Goal: Use online tool/utility: Utilize a website feature to perform a specific function

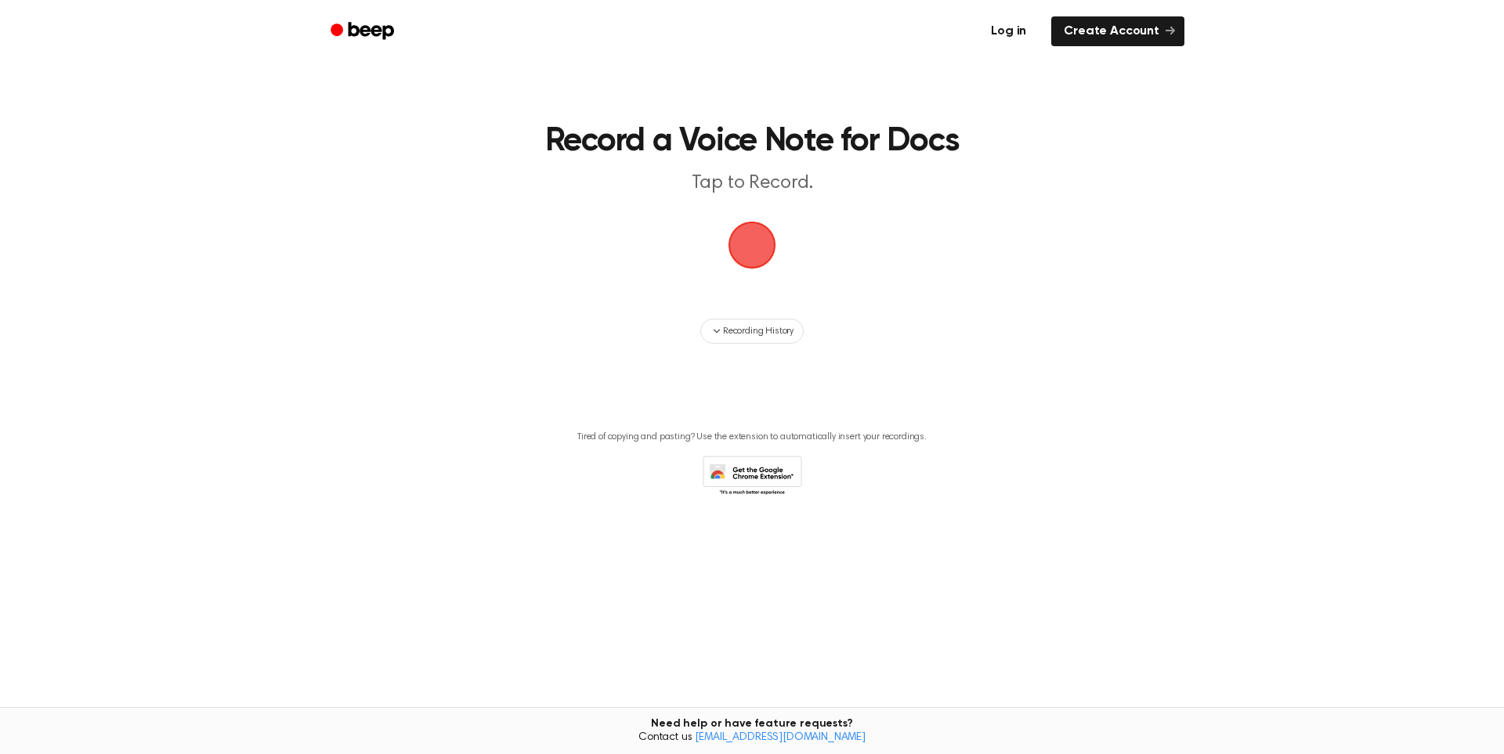
click at [1020, 25] on link "Log in" at bounding box center [1008, 31] width 67 height 36
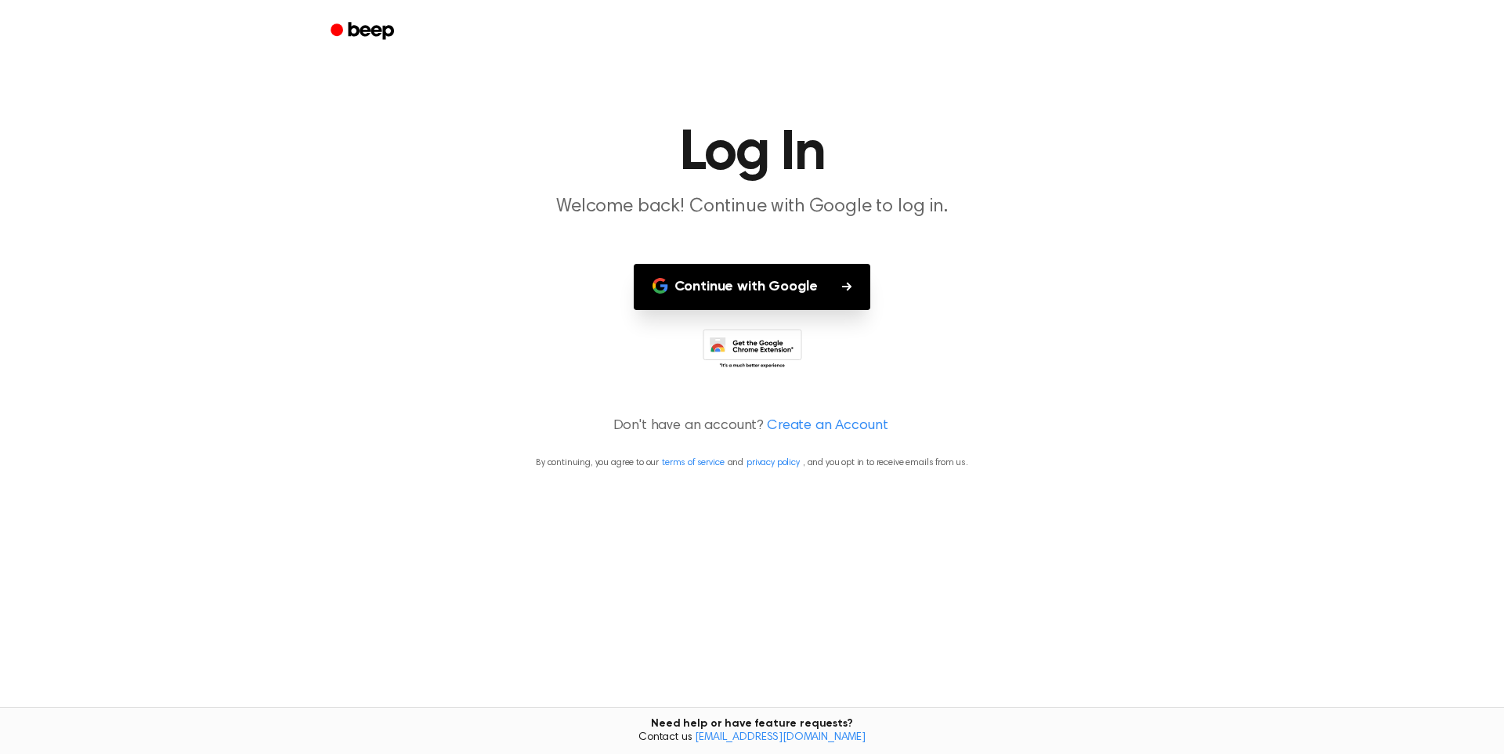
click at [769, 280] on button "Continue with Google" at bounding box center [752, 287] width 237 height 46
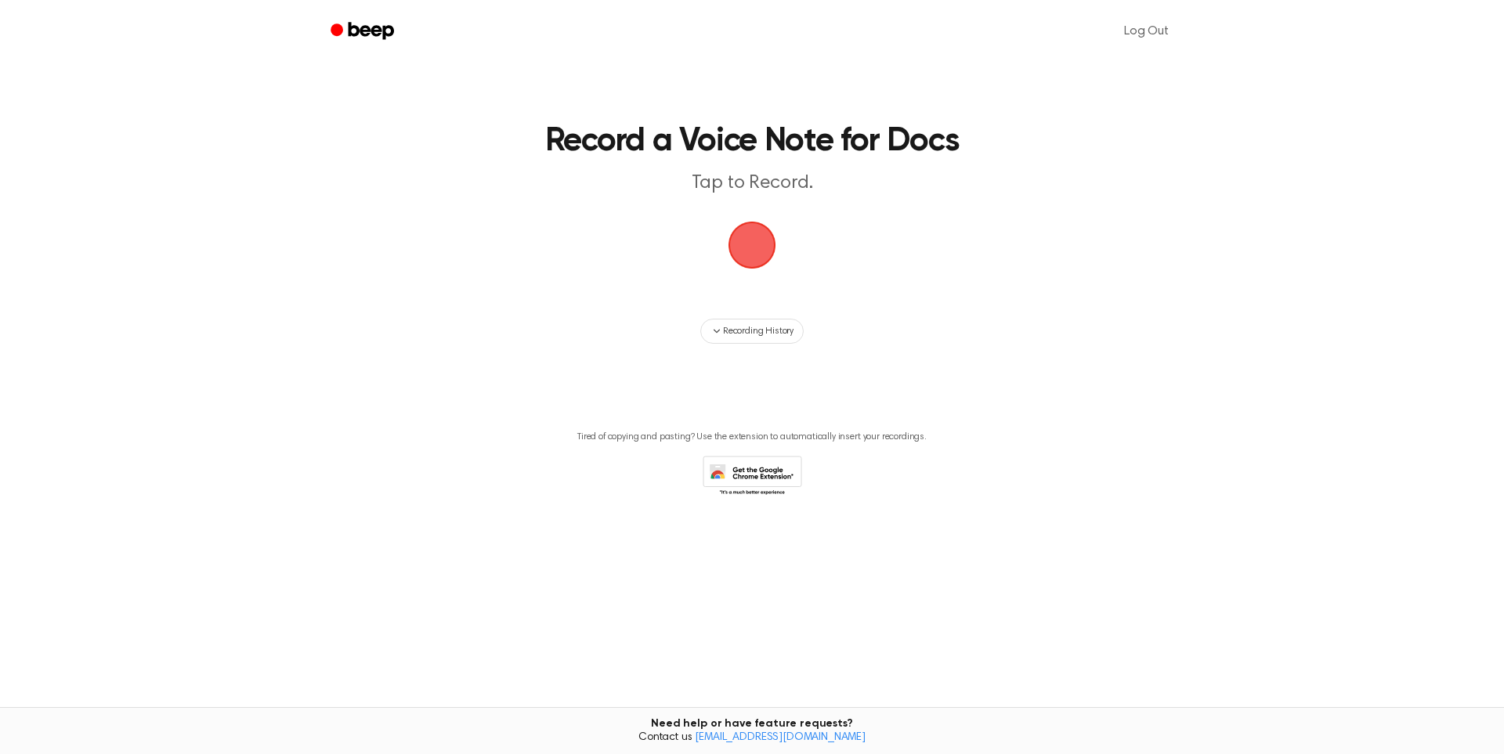
click at [745, 244] on span "button" at bounding box center [752, 245] width 51 height 51
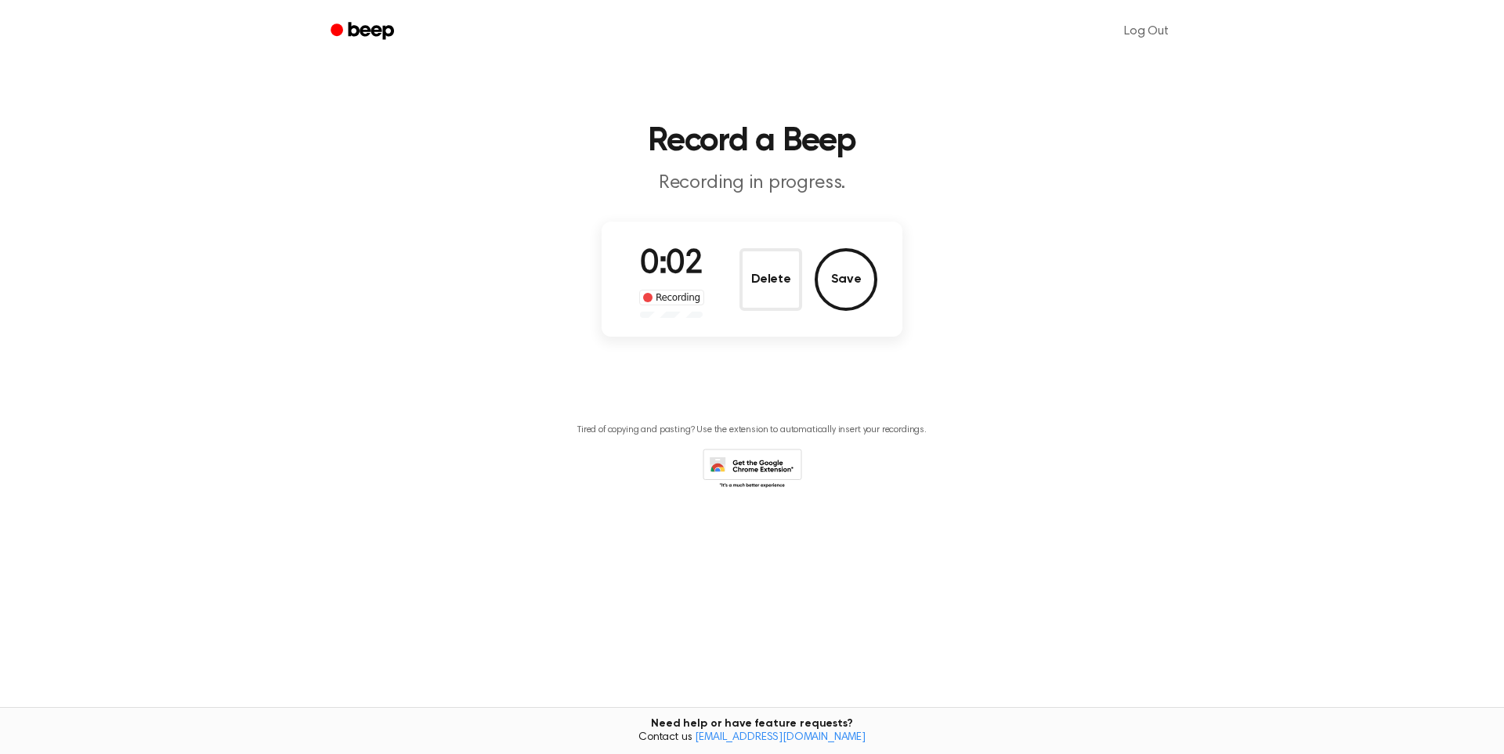
click at [1231, 395] on main "Record a Beep Recording in progress. 0:02 Recording Delete Save Tired of copyin…" at bounding box center [752, 339] width 1504 height 679
click at [854, 284] on button "Save" at bounding box center [846, 279] width 63 height 63
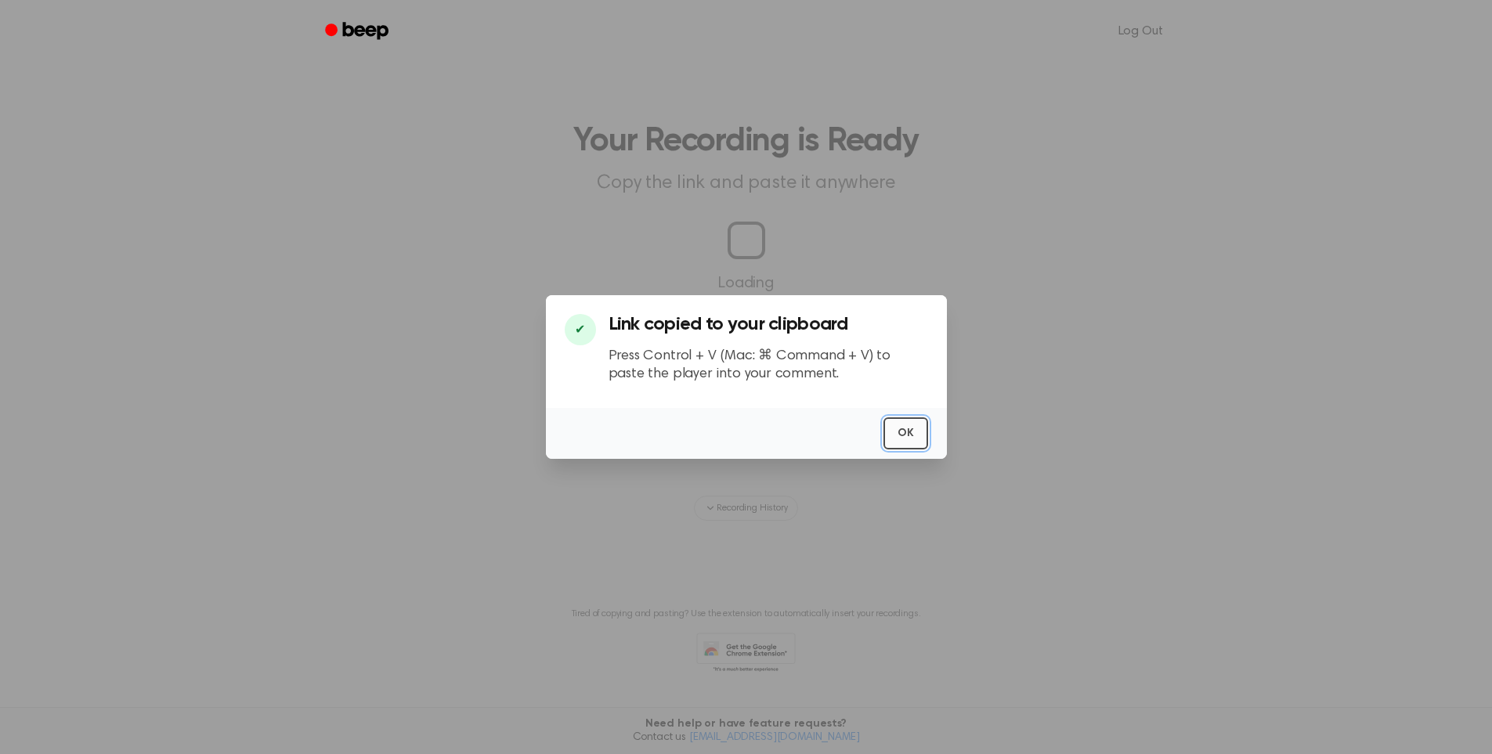
click at [904, 431] on button "OK" at bounding box center [905, 433] width 45 height 32
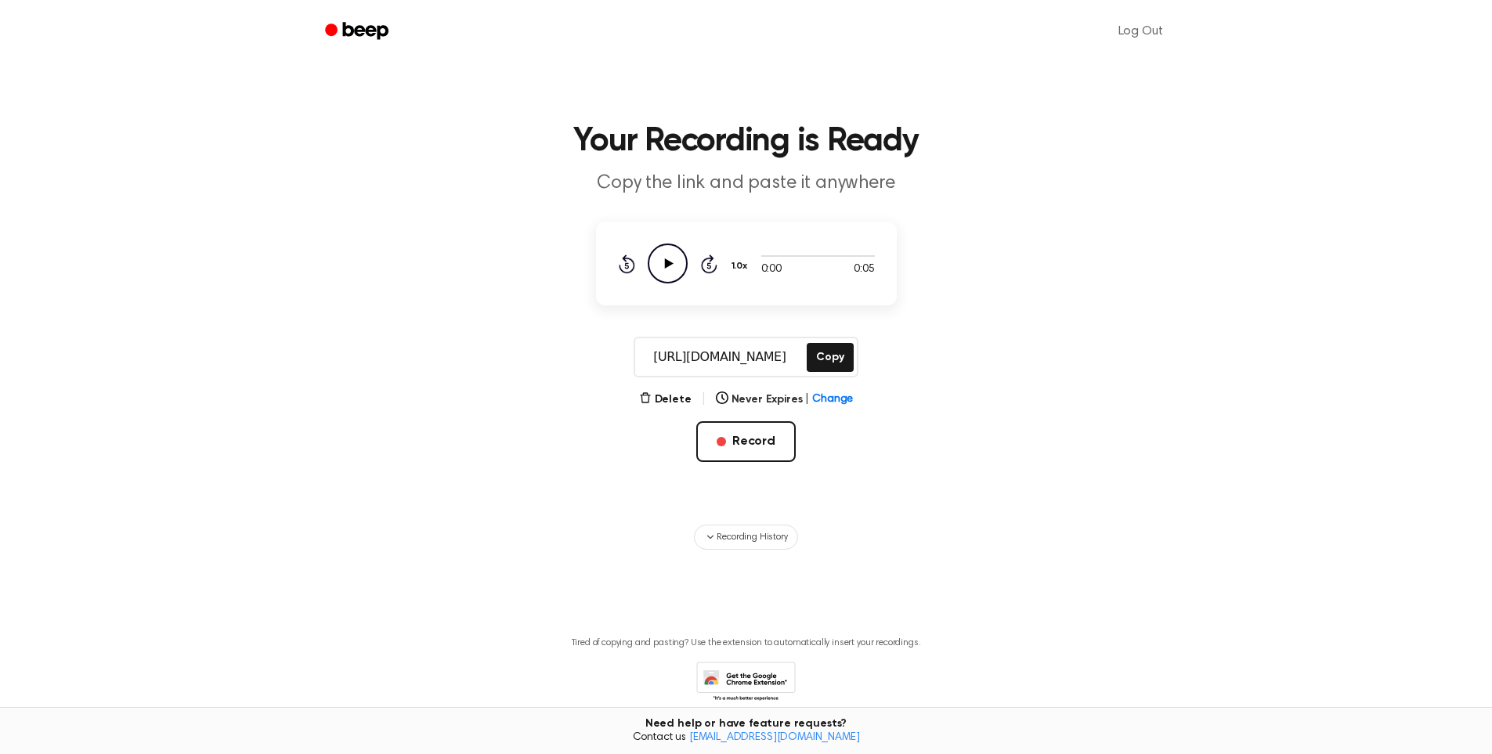
scroll to position [70, 0]
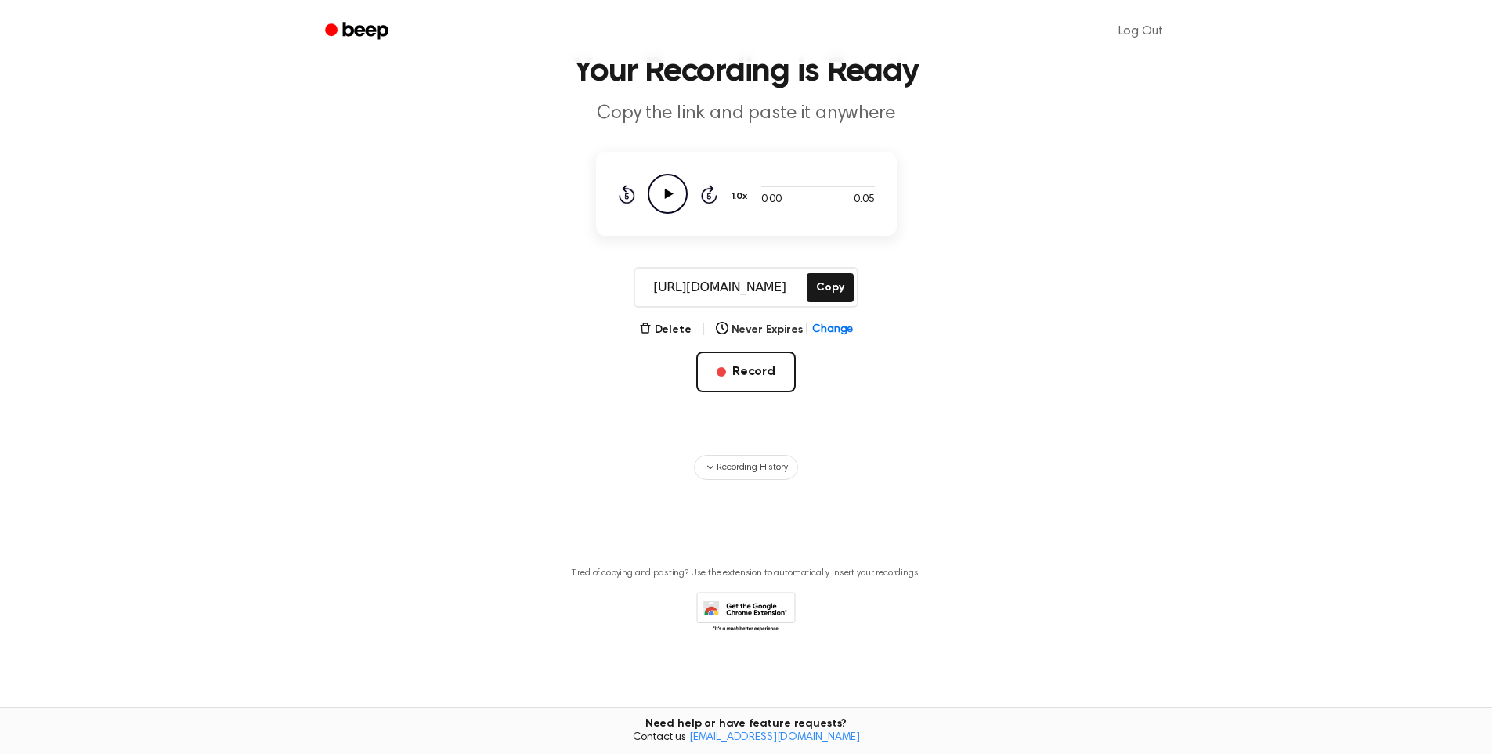
click at [1189, 423] on main "Your Recording is Ready Copy the link and paste it anywhere 0:00 0:05 1.0x Rewi…" at bounding box center [746, 304] width 1492 height 749
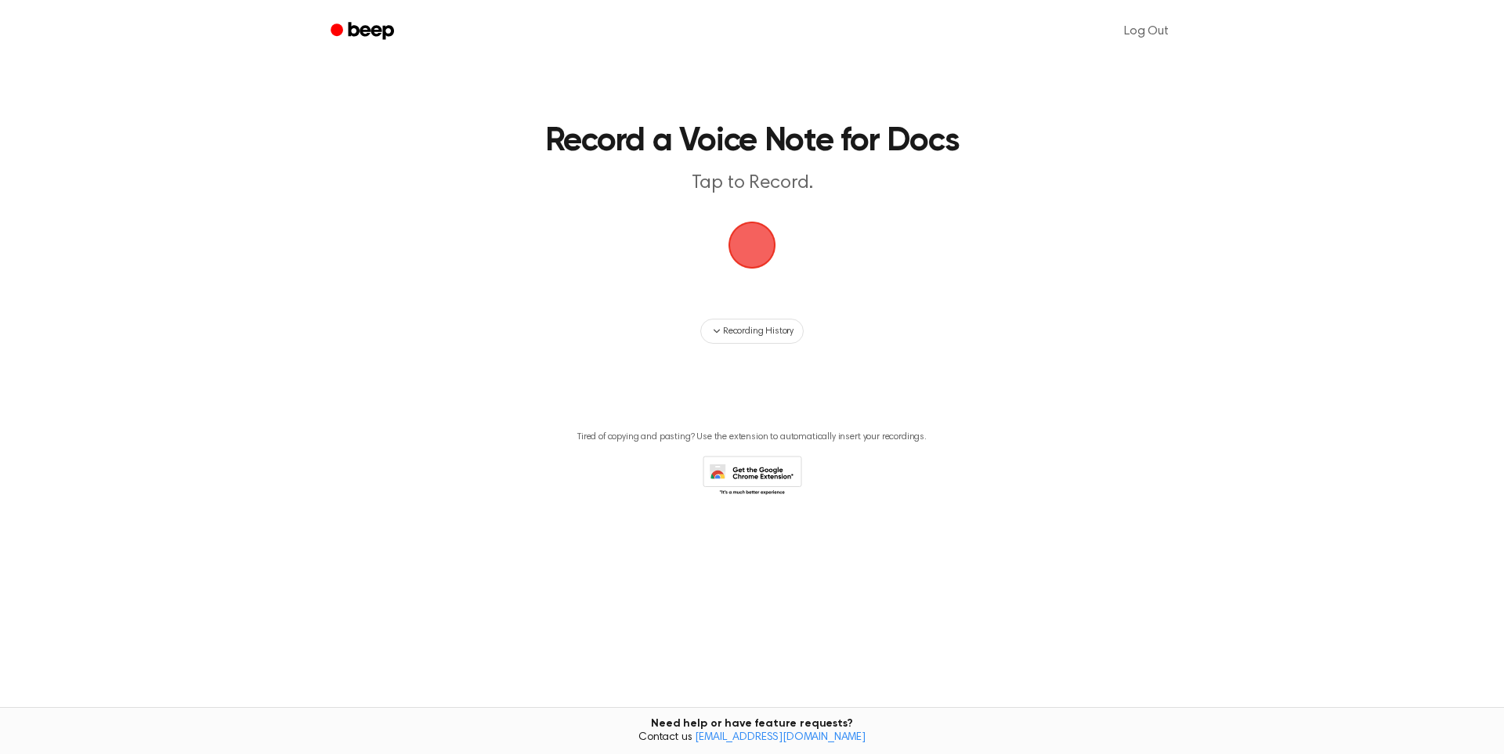
click at [1269, 262] on main "Record a Voice Note for Docs Tap to Record. Recording History Tired of copying …" at bounding box center [752, 339] width 1504 height 679
click at [1151, 34] on link "Log Out" at bounding box center [1146, 32] width 76 height 38
